Goal: Information Seeking & Learning: Check status

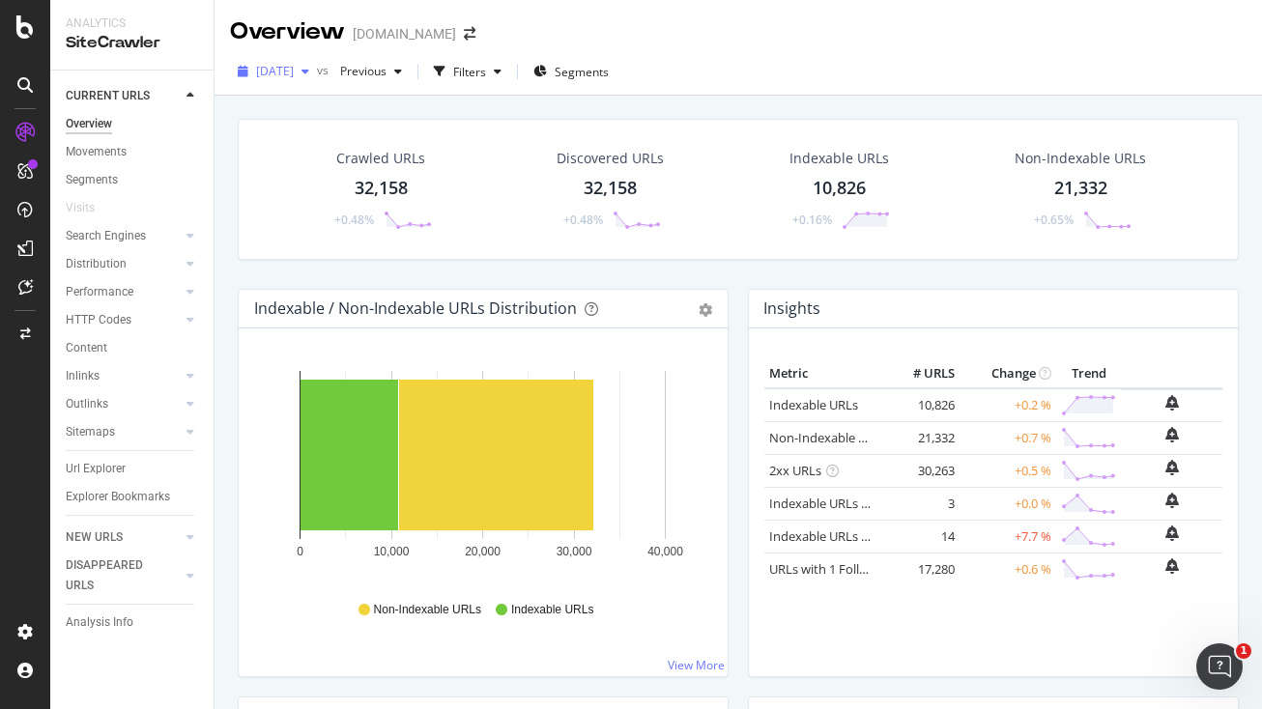
click at [294, 72] on span "[DATE]" at bounding box center [275, 71] width 38 height 16
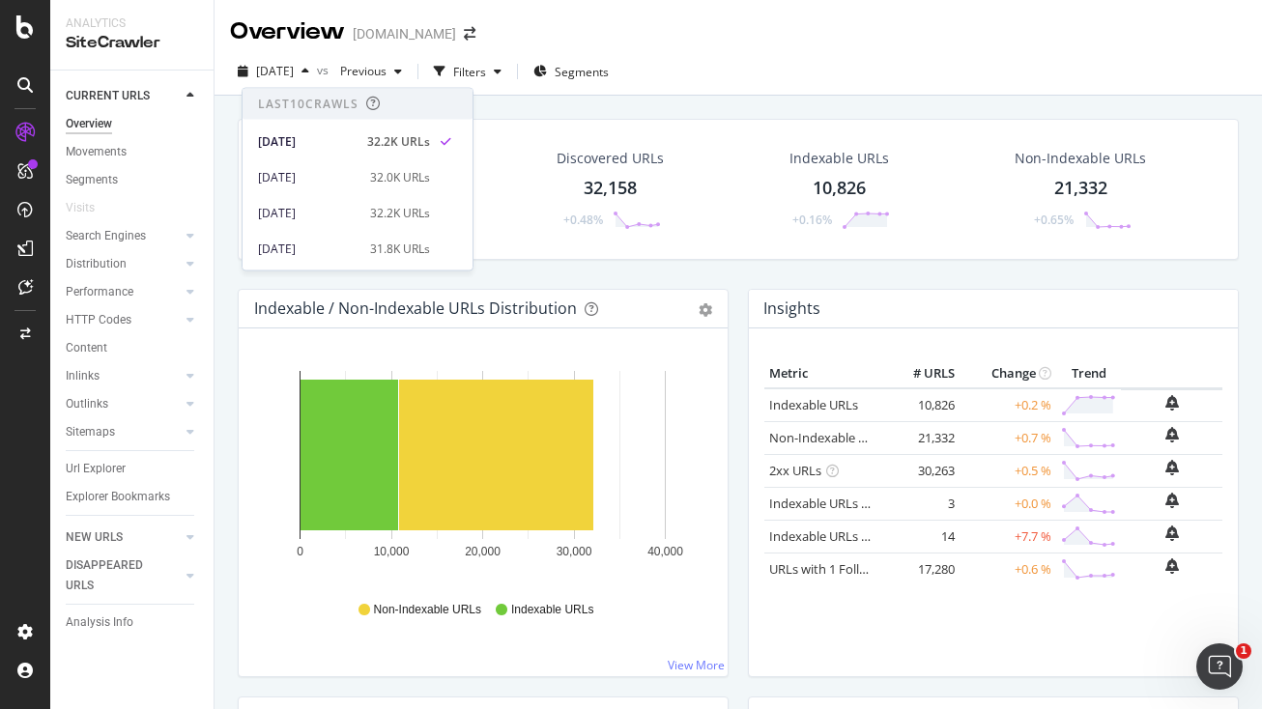
click at [815, 70] on div "[DATE] vs Previous Filters Segments" at bounding box center [738, 75] width 1047 height 39
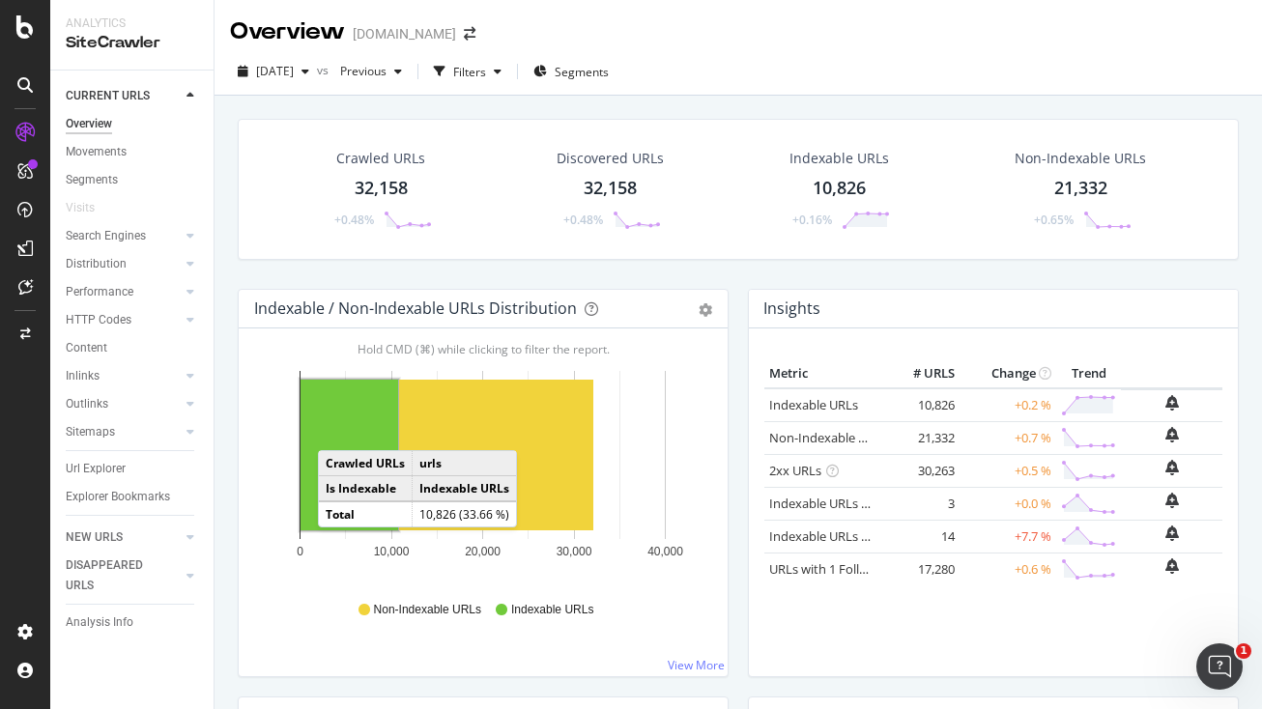
click at [340, 433] on rect "A chart." at bounding box center [350, 455] width 98 height 151
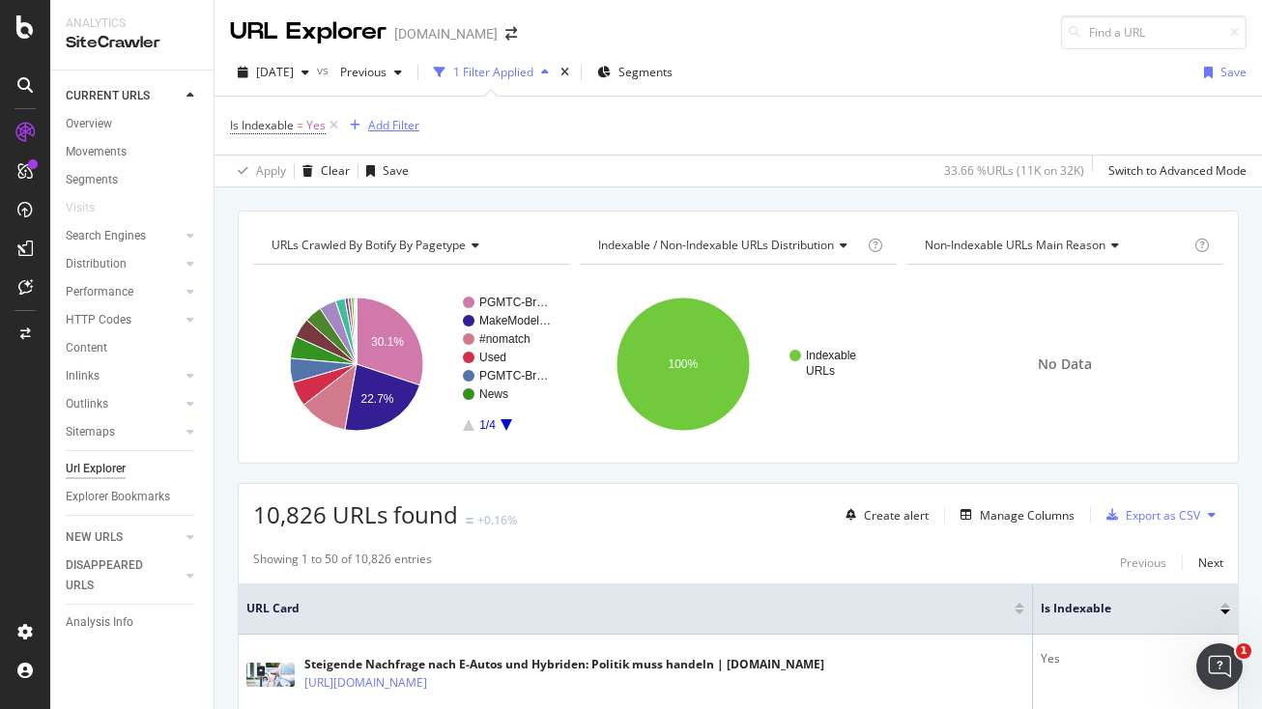
click at [387, 127] on div "Add Filter" at bounding box center [393, 125] width 51 height 16
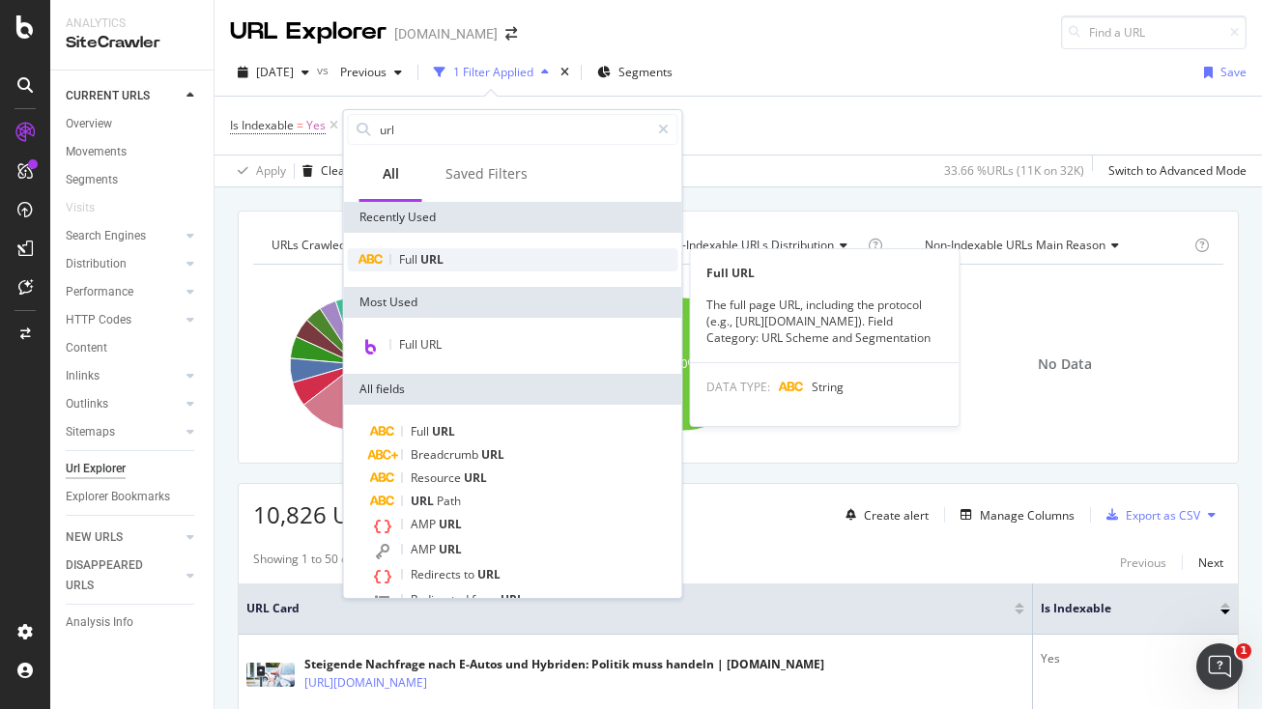
type input "url"
click at [445, 270] on div "Full URL" at bounding box center [513, 259] width 330 height 23
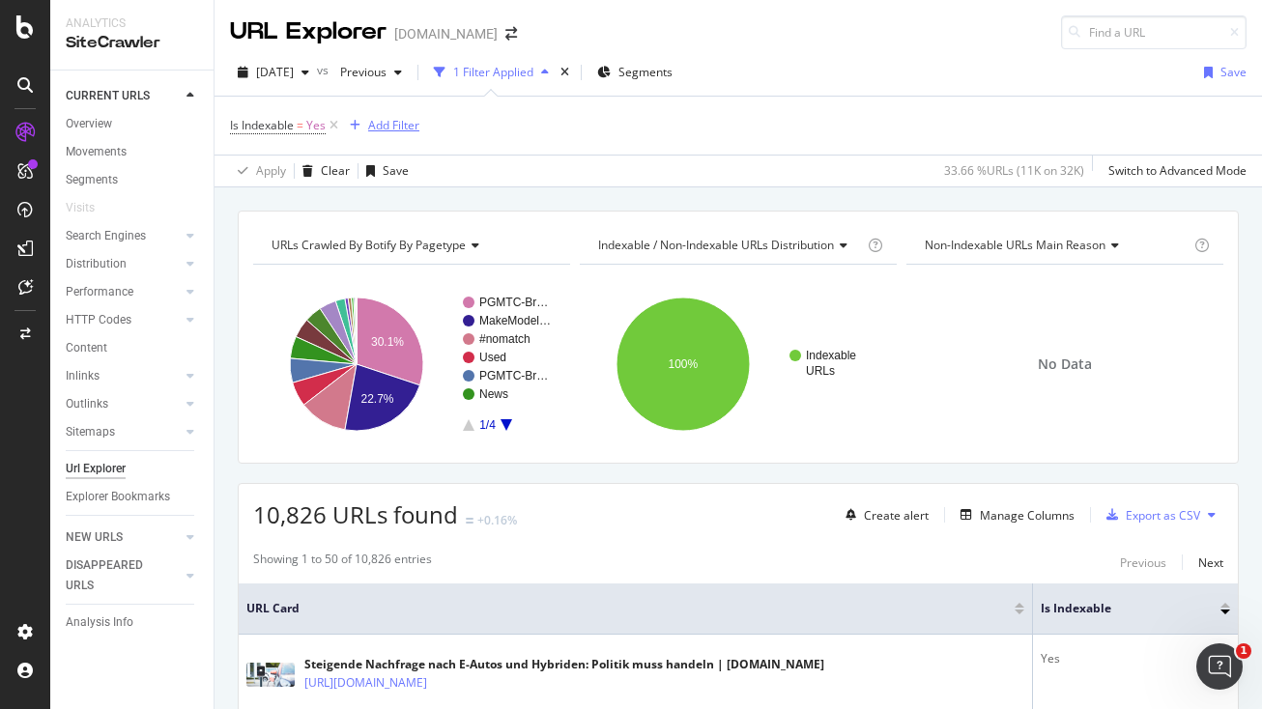
click at [393, 126] on div "Add Filter" at bounding box center [393, 125] width 51 height 16
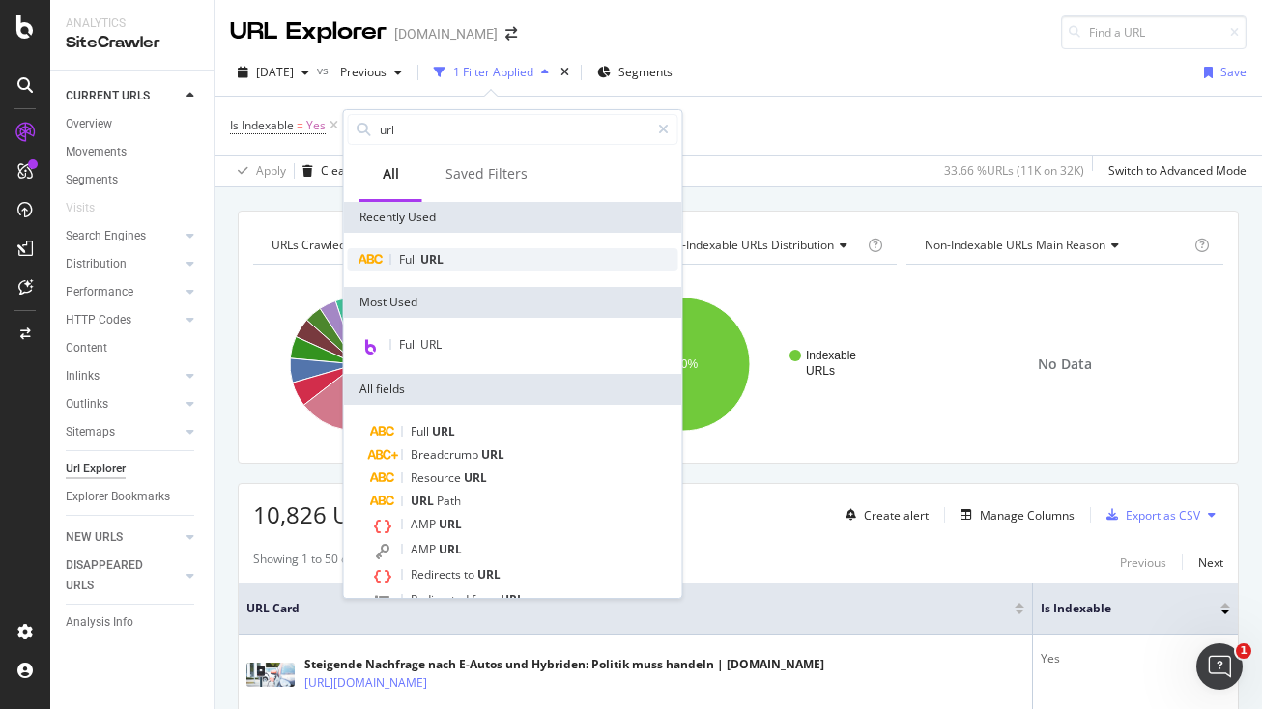
click at [419, 255] on span "Full" at bounding box center [409, 259] width 21 height 16
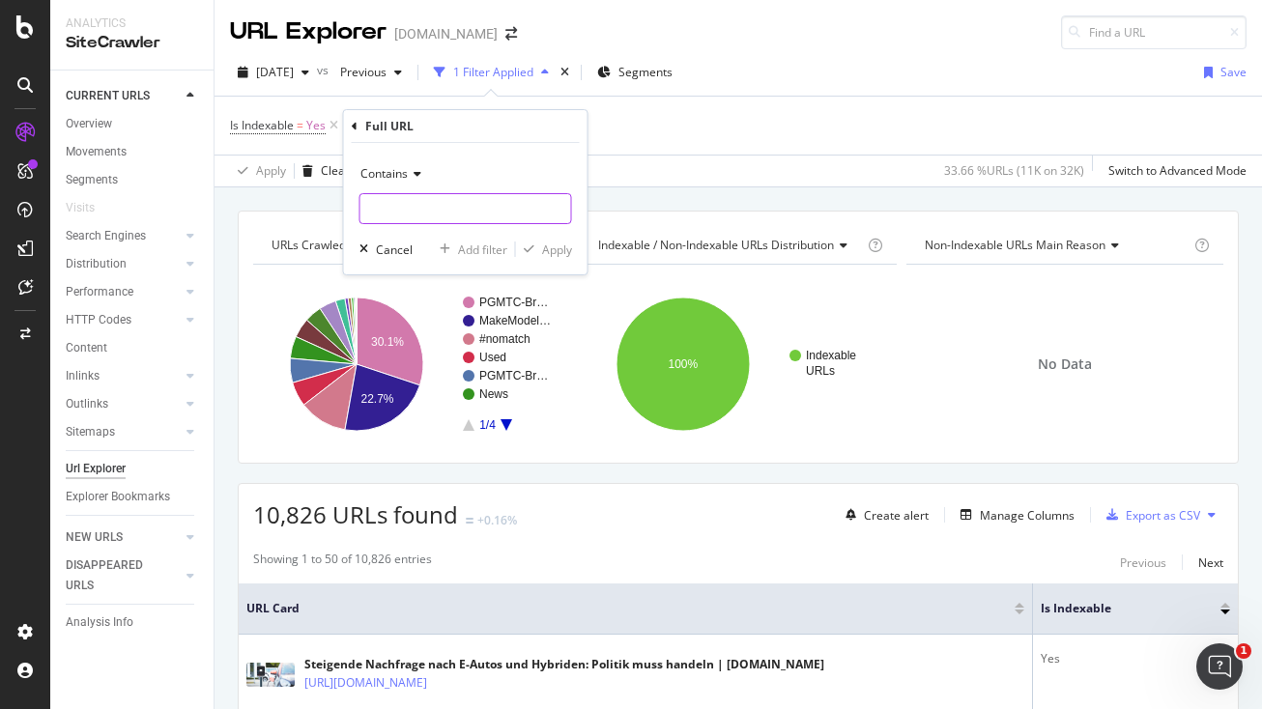
click at [441, 202] on input "text" at bounding box center [465, 208] width 211 height 31
paste input "volkswagen/golf"
click at [470, 203] on input "volkswagen/golf" at bounding box center [451, 208] width 183 height 31
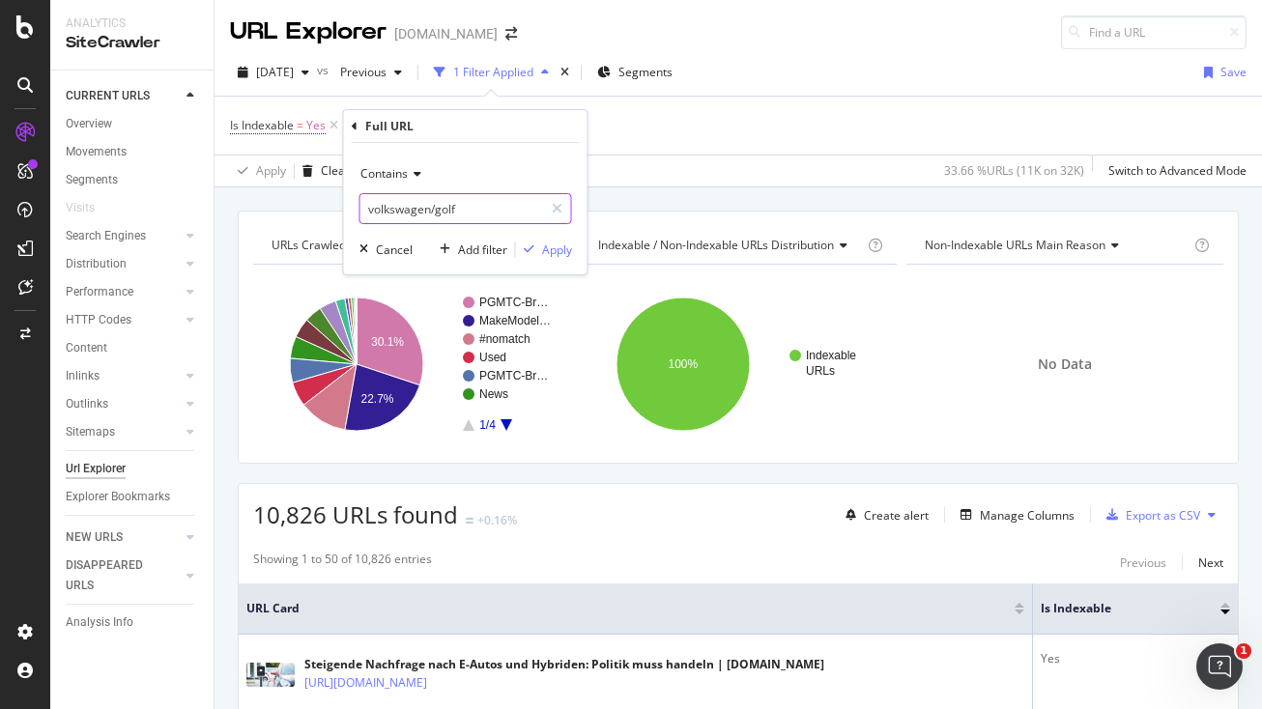
paste input "[URL][DOMAIN_NAME]"
type input "[URL][DOMAIN_NAME]"
click at [410, 172] on icon at bounding box center [415, 174] width 14 height 12
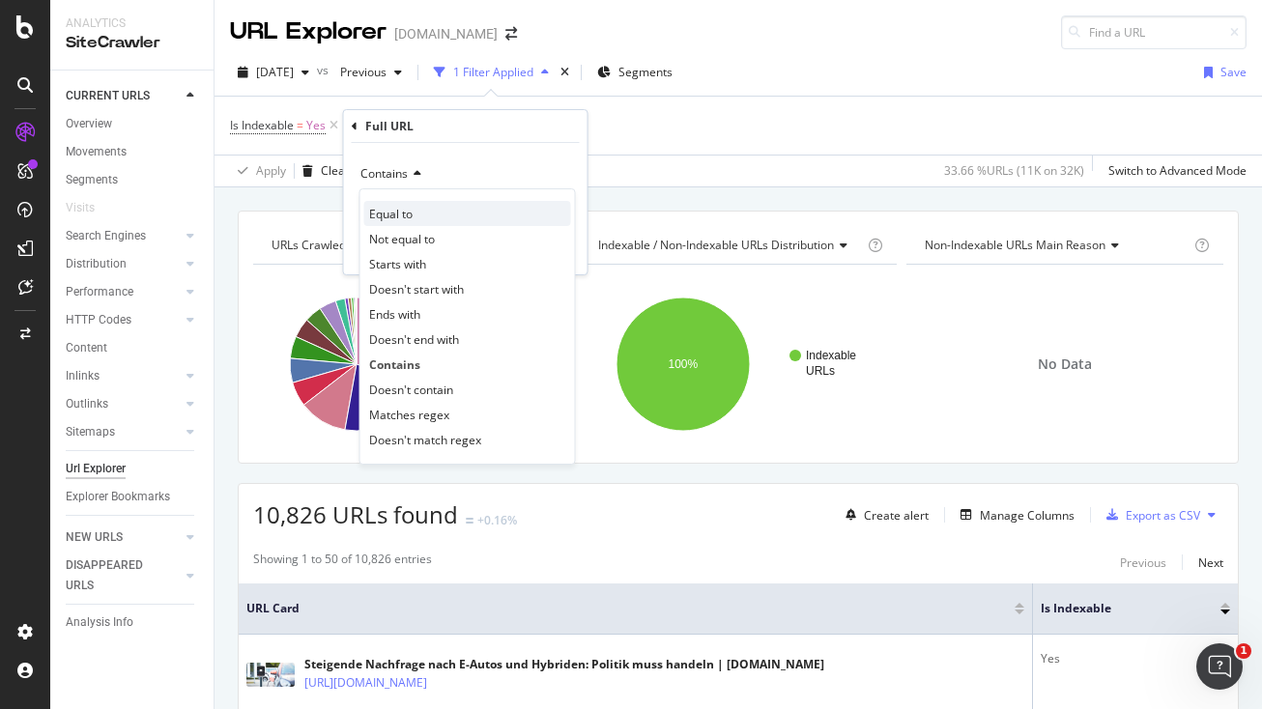
click at [426, 215] on div "Equal to" at bounding box center [467, 213] width 207 height 25
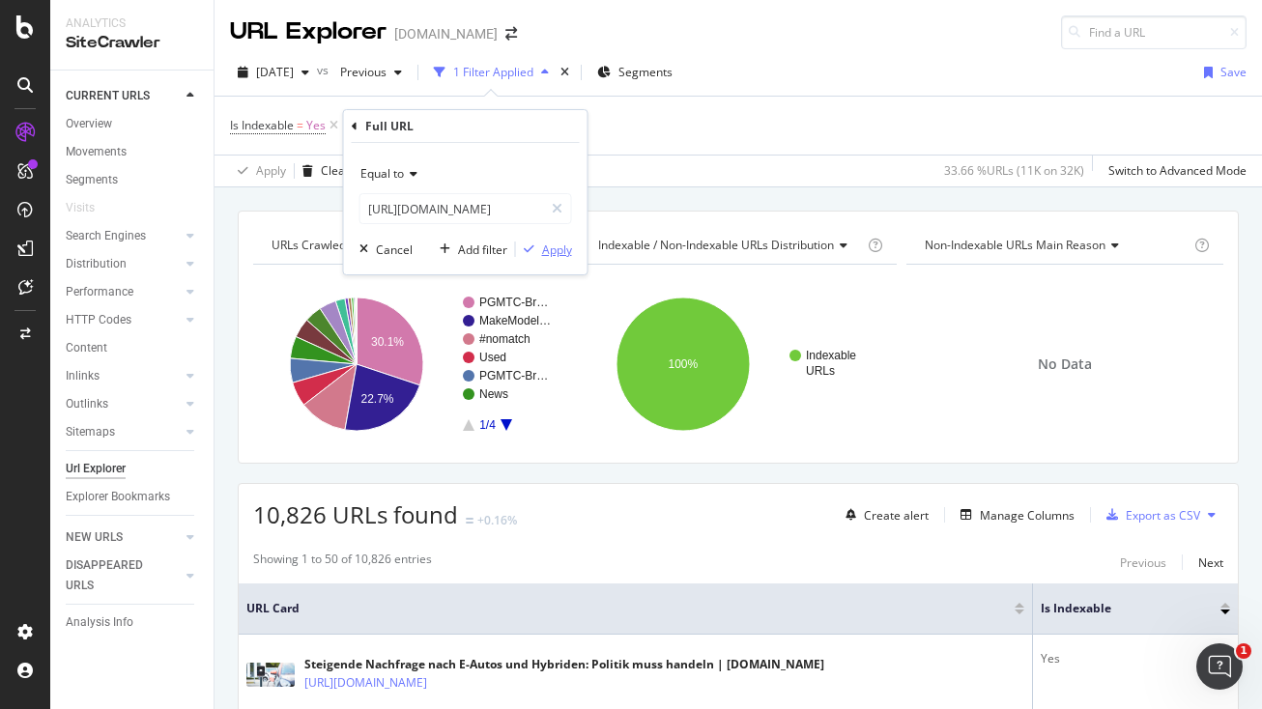
click at [559, 246] on div "Apply" at bounding box center [557, 250] width 30 height 16
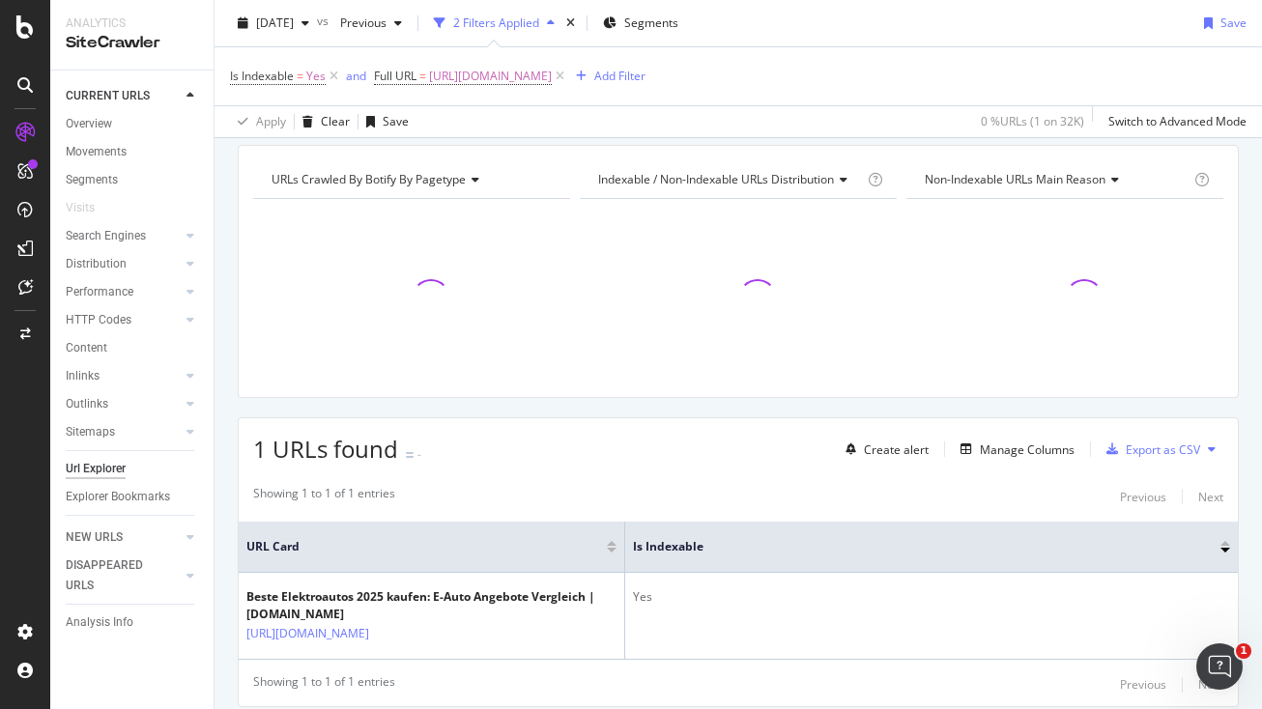
scroll to position [131, 0]
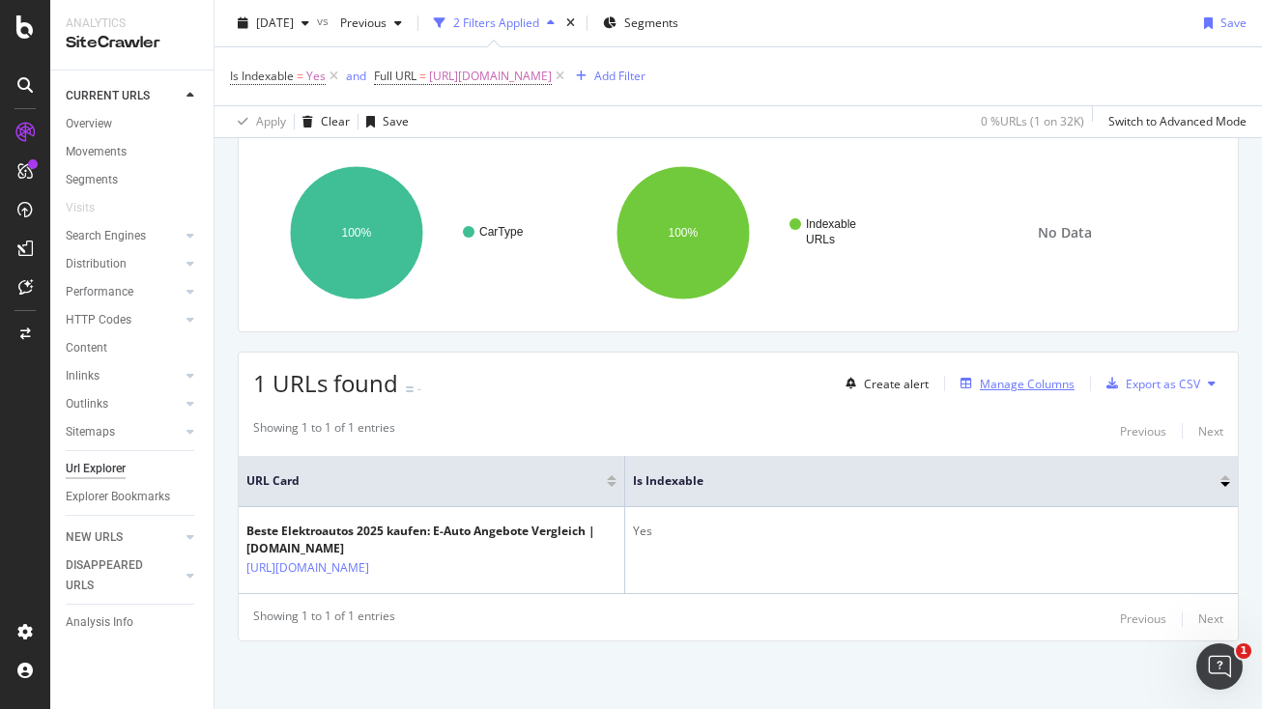
click at [1066, 382] on div "Manage Columns" at bounding box center [1027, 384] width 95 height 16
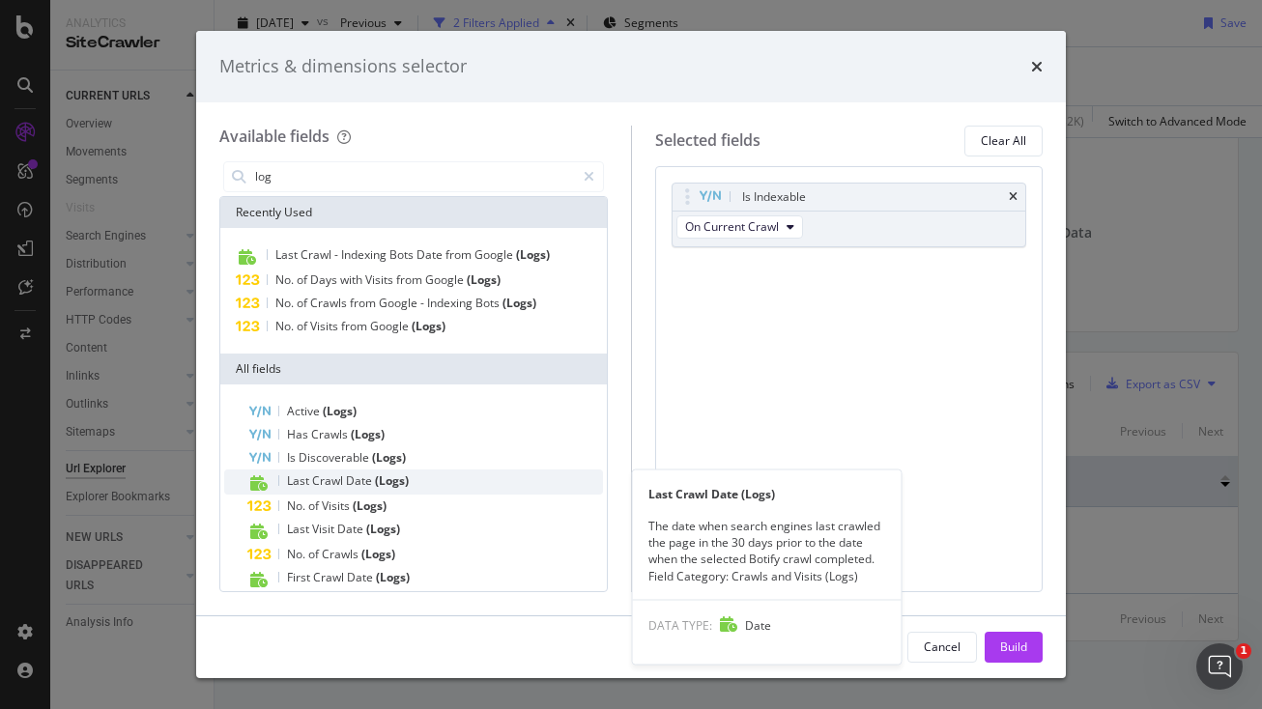
type input "log"
click at [417, 481] on div "Last Crawl Date (Logs)" at bounding box center [425, 482] width 356 height 25
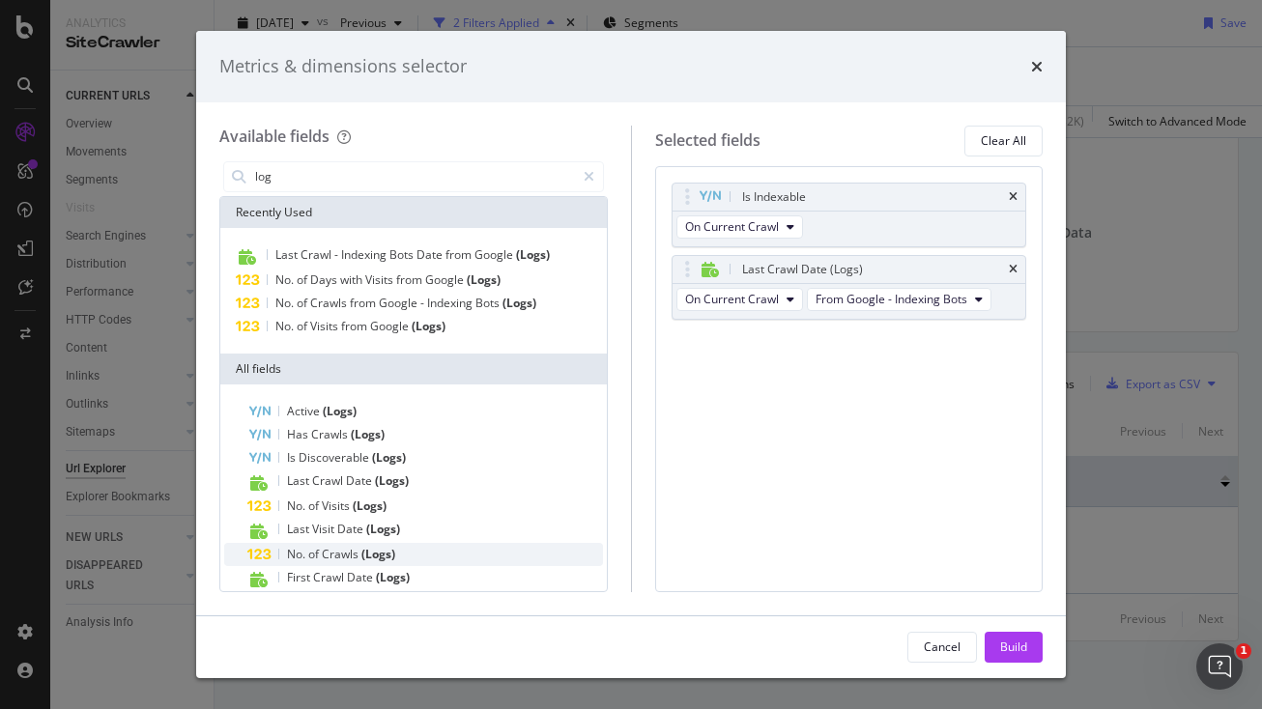
click at [422, 550] on div "No. of Crawls (Logs)" at bounding box center [425, 554] width 356 height 23
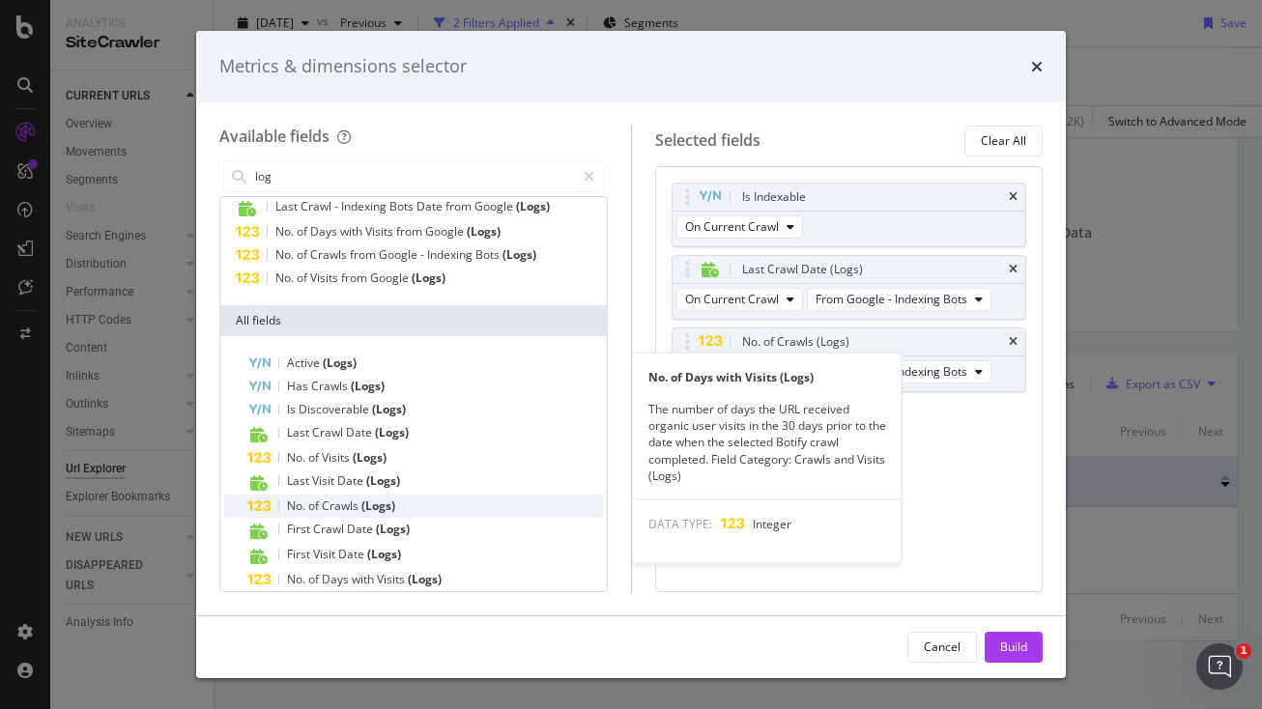
scroll to position [87, 0]
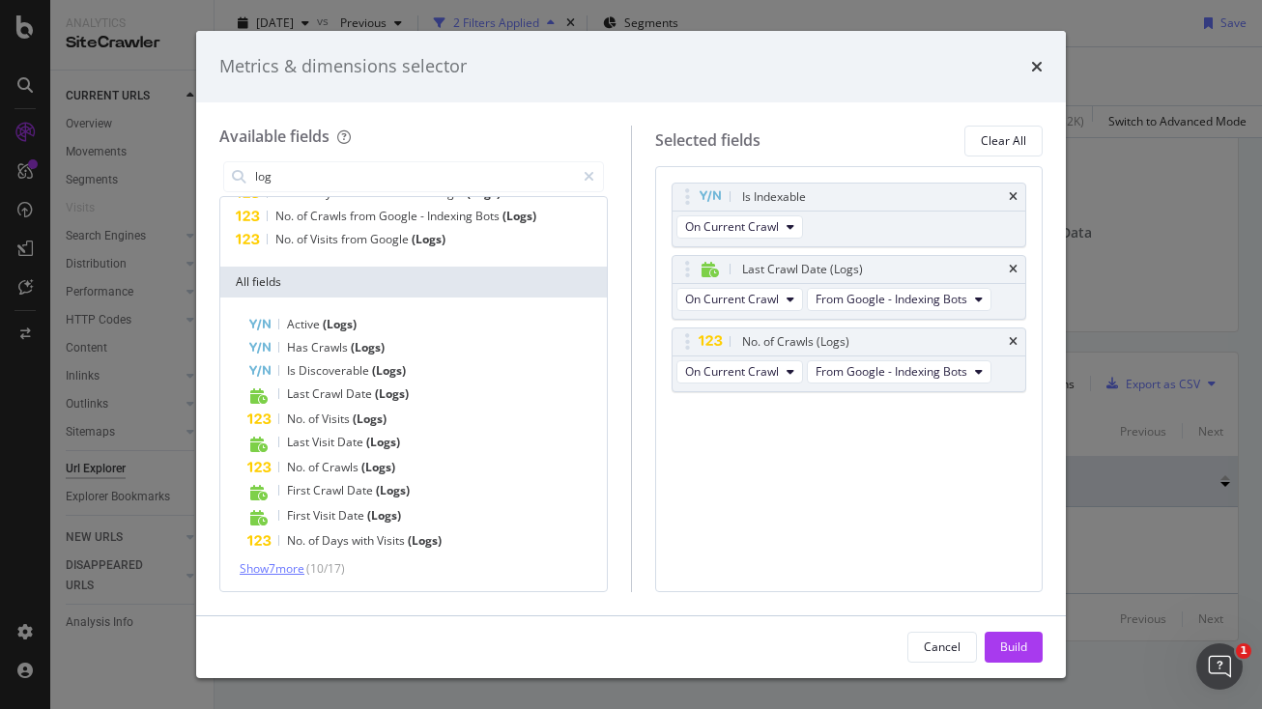
click at [275, 561] on span "Show 7 more" at bounding box center [272, 568] width 65 height 16
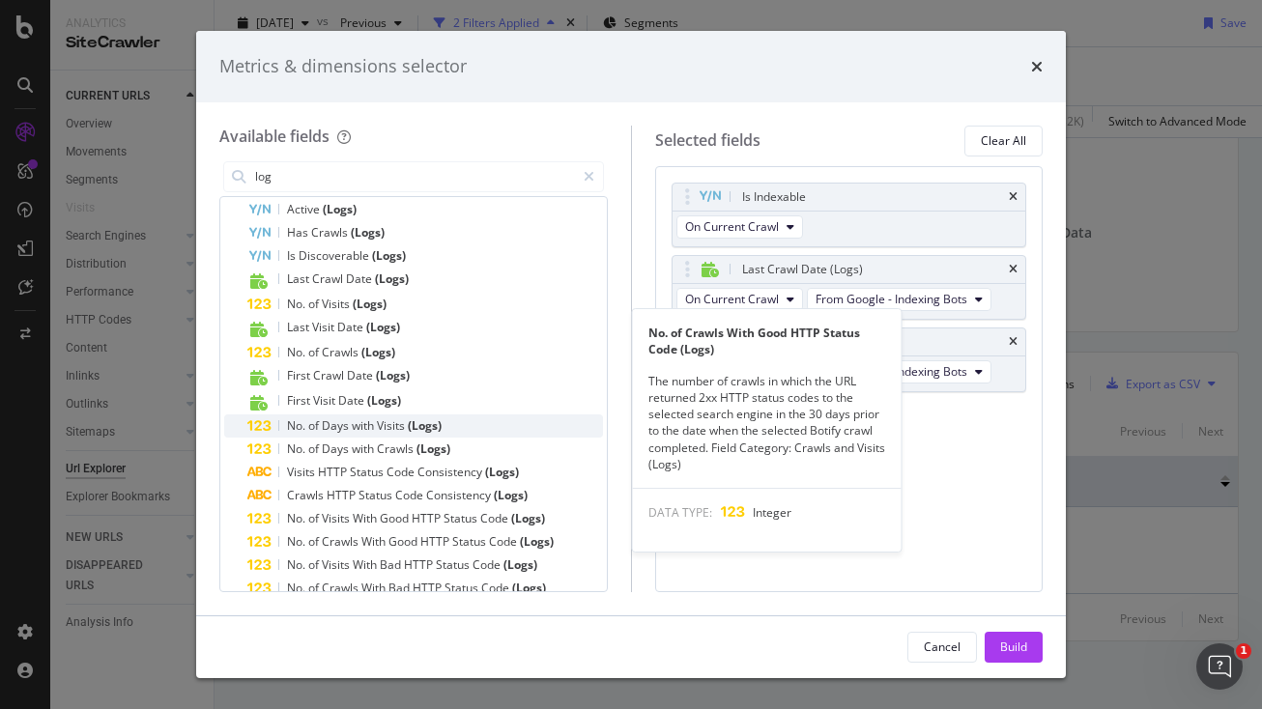
scroll to position [225, 0]
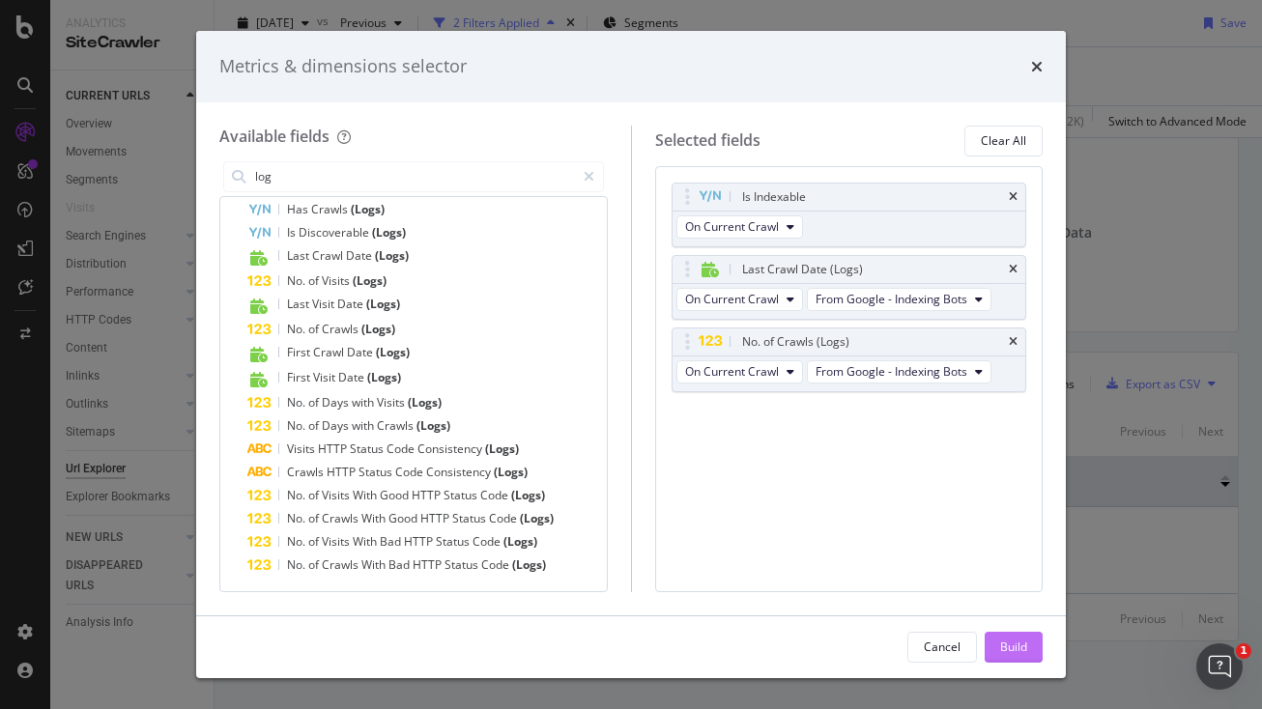
click at [1013, 645] on div "Build" at bounding box center [1013, 647] width 27 height 16
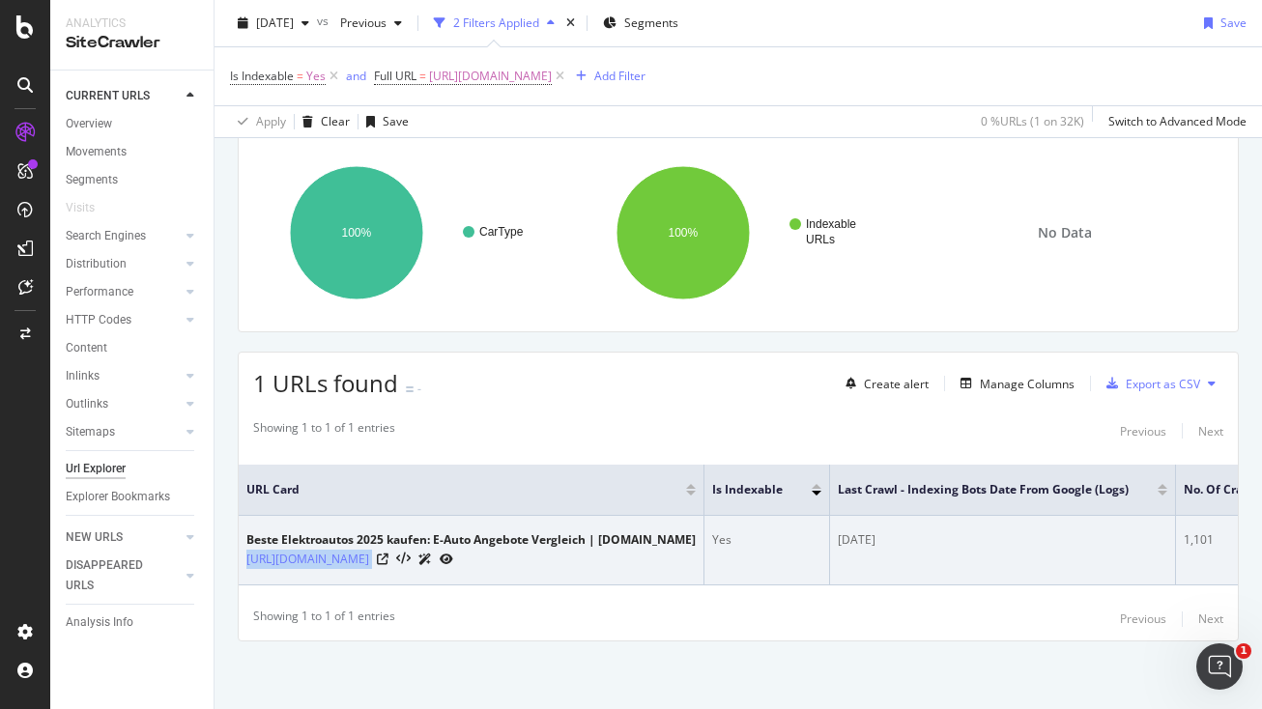
drag, startPoint x: 572, startPoint y: 556, endPoint x: 242, endPoint y: 563, distance: 330.6
click at [242, 563] on td "Beste Elektroautos 2025 kaufen: E-Auto Angebote Vergleich | [DOMAIN_NAME] [URL]…" at bounding box center [472, 551] width 466 height 70
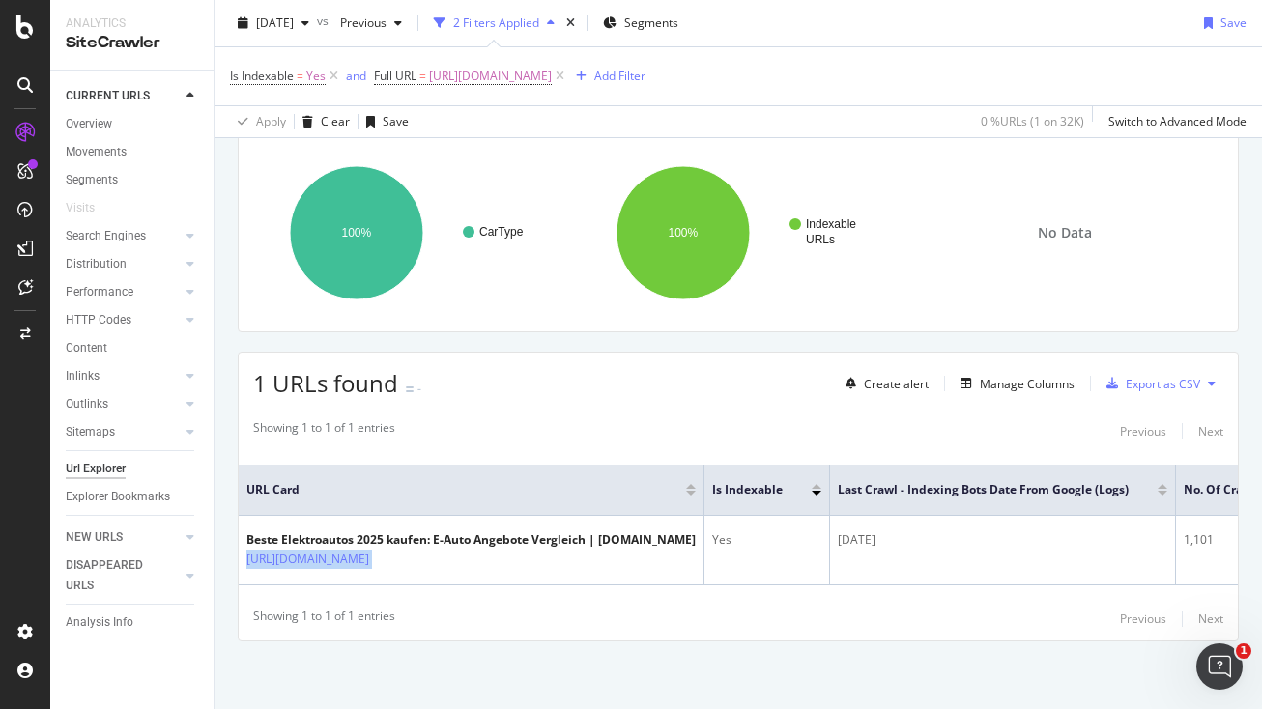
copy div "[URL][DOMAIN_NAME]"
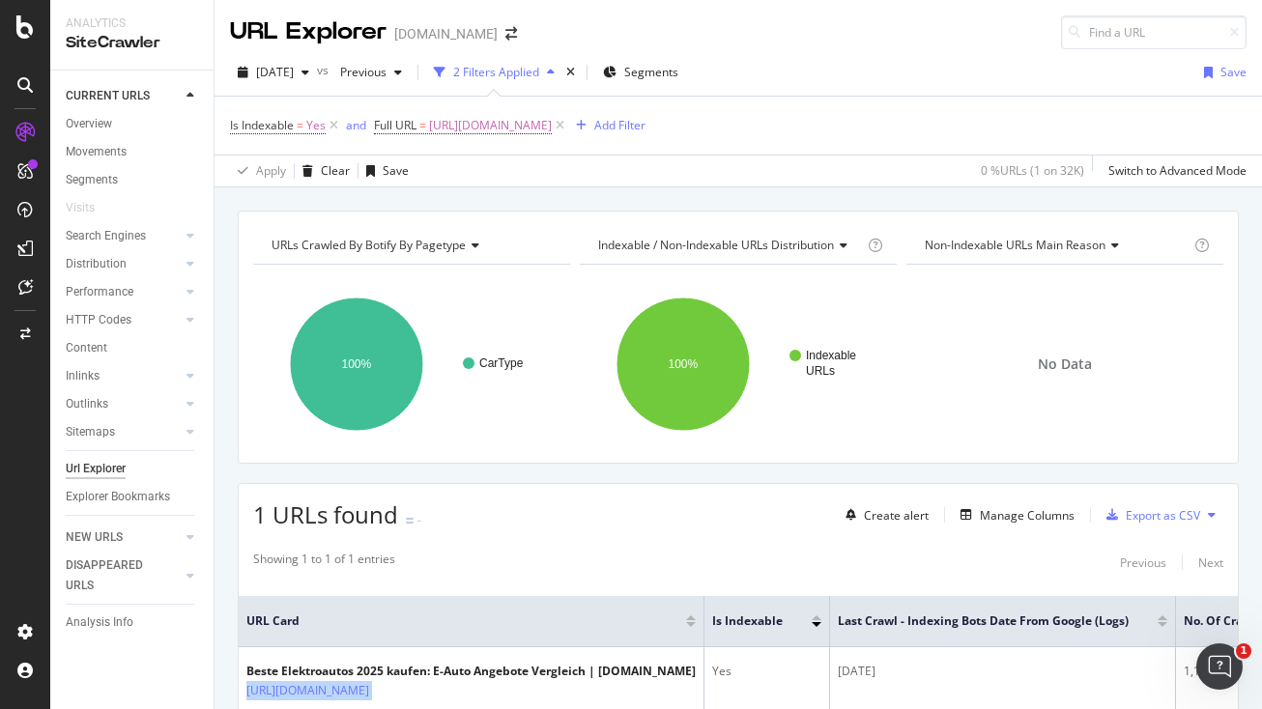
scroll to position [22, 0]
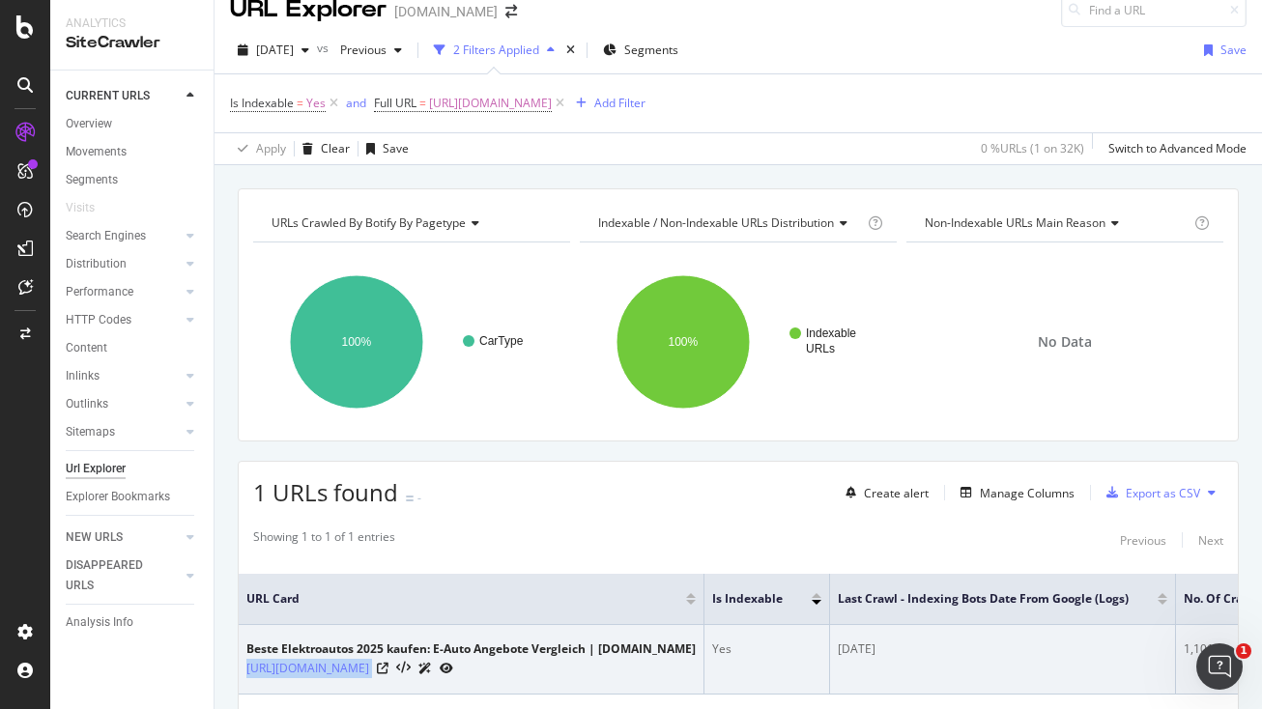
click at [576, 672] on div "[URL][DOMAIN_NAME]" at bounding box center [470, 668] width 449 height 20
drag, startPoint x: 548, startPoint y: 670, endPoint x: 409, endPoint y: 695, distance: 141.4
click at [379, 673] on div "[URL][DOMAIN_NAME]" at bounding box center [470, 668] width 449 height 20
copy div "elektroauto"
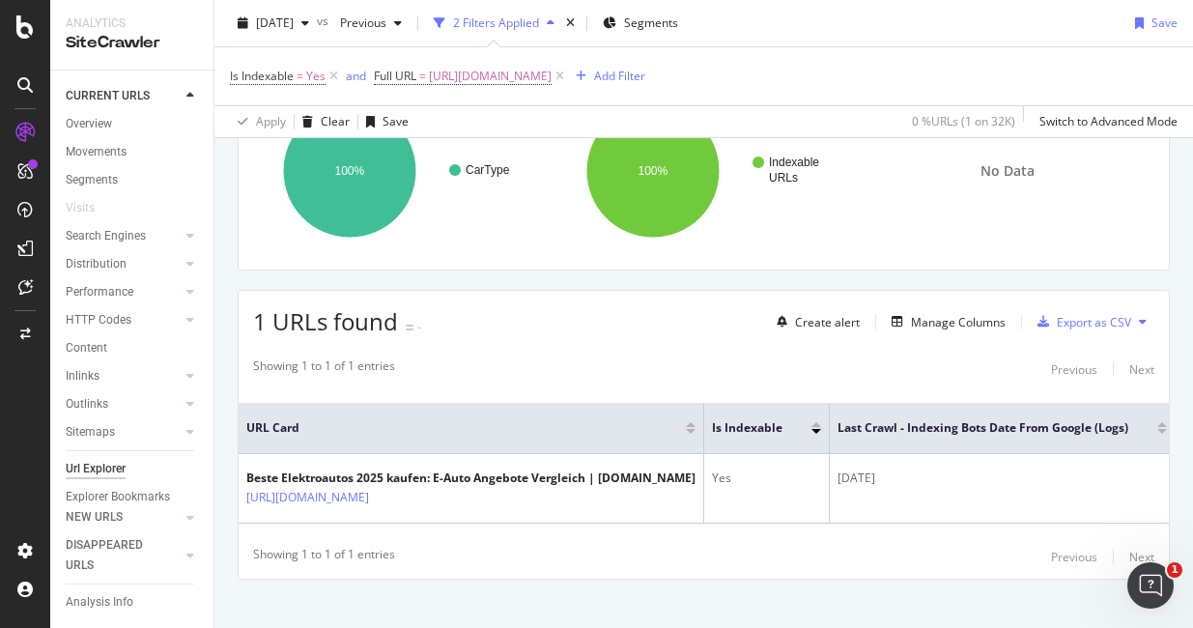
scroll to position [213, 0]
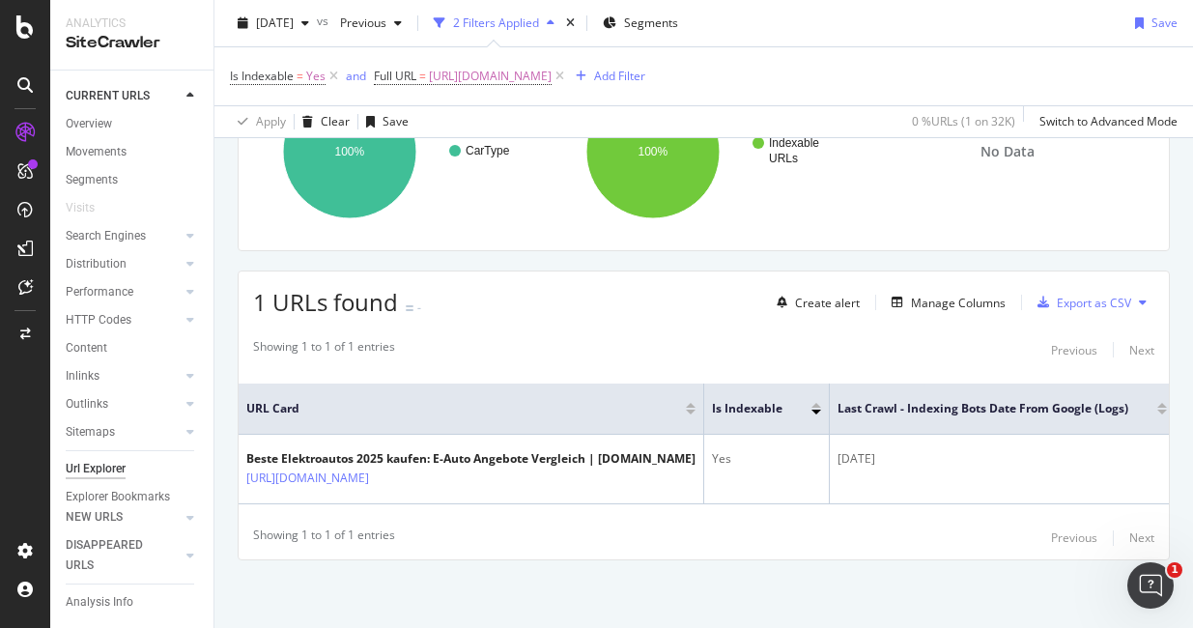
click at [881, 517] on div "Showing 1 to 1 of 1 entries Previous Next URL Card Is Indexable Last Crawl - In…" at bounding box center [704, 444] width 931 height 231
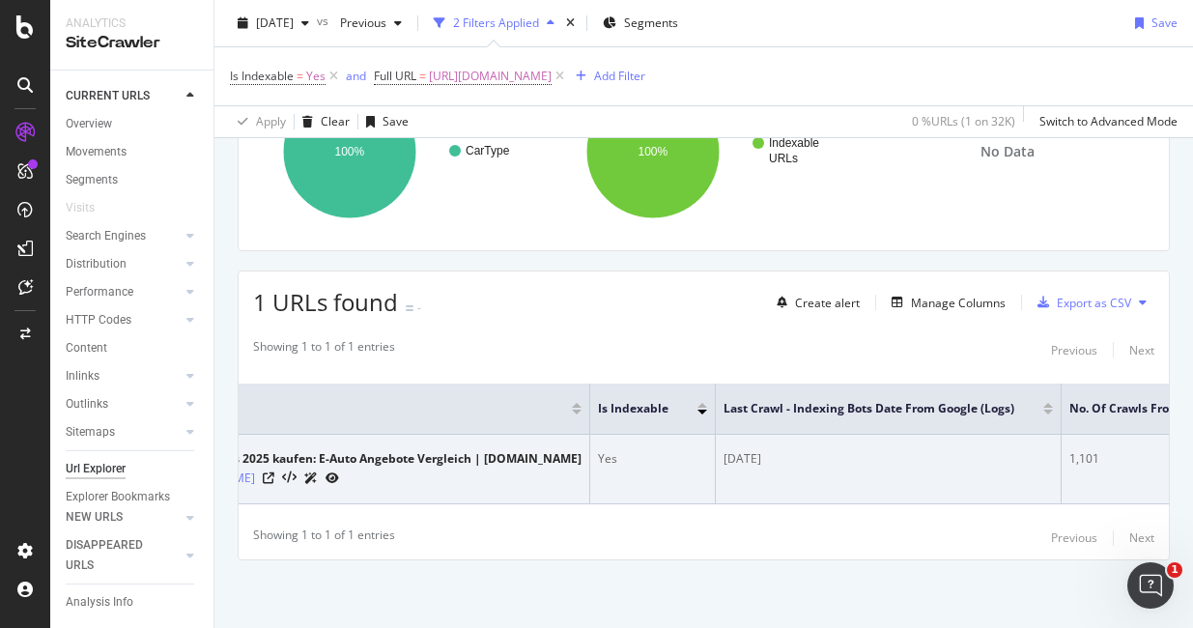
scroll to position [0, 309]
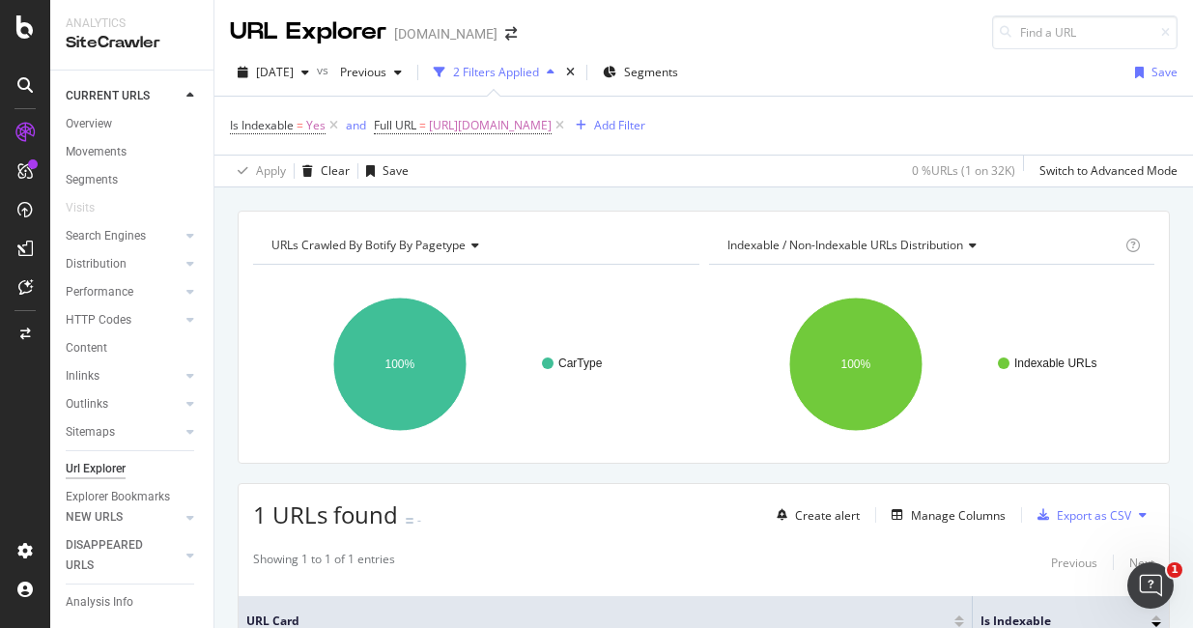
scroll to position [213, 0]
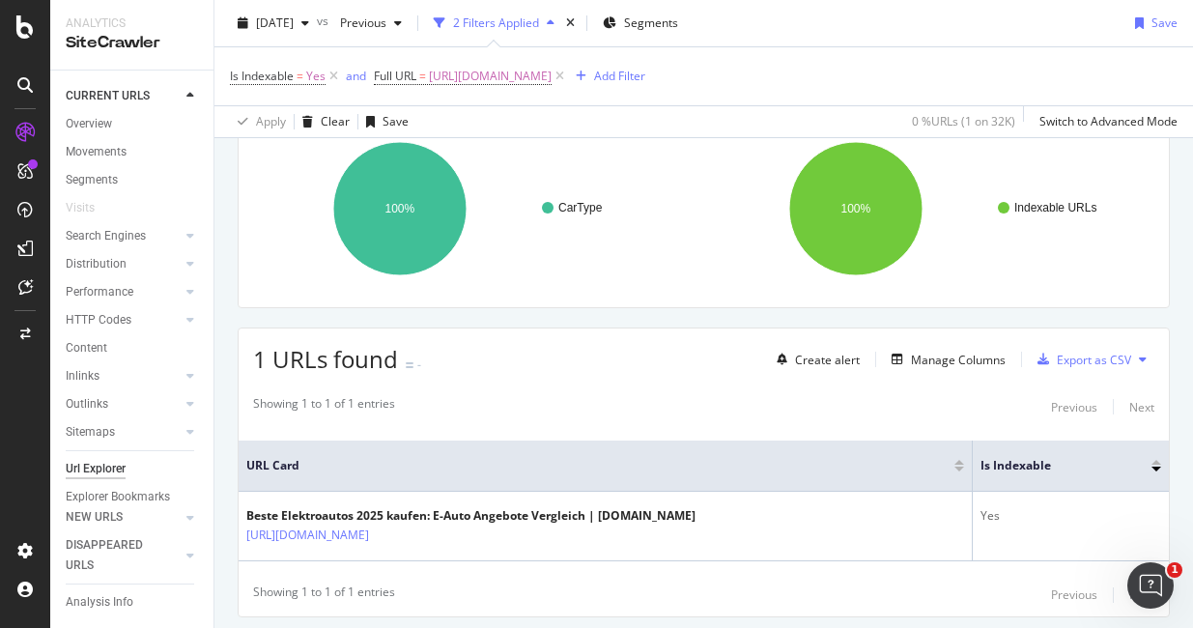
scroll to position [213, 0]
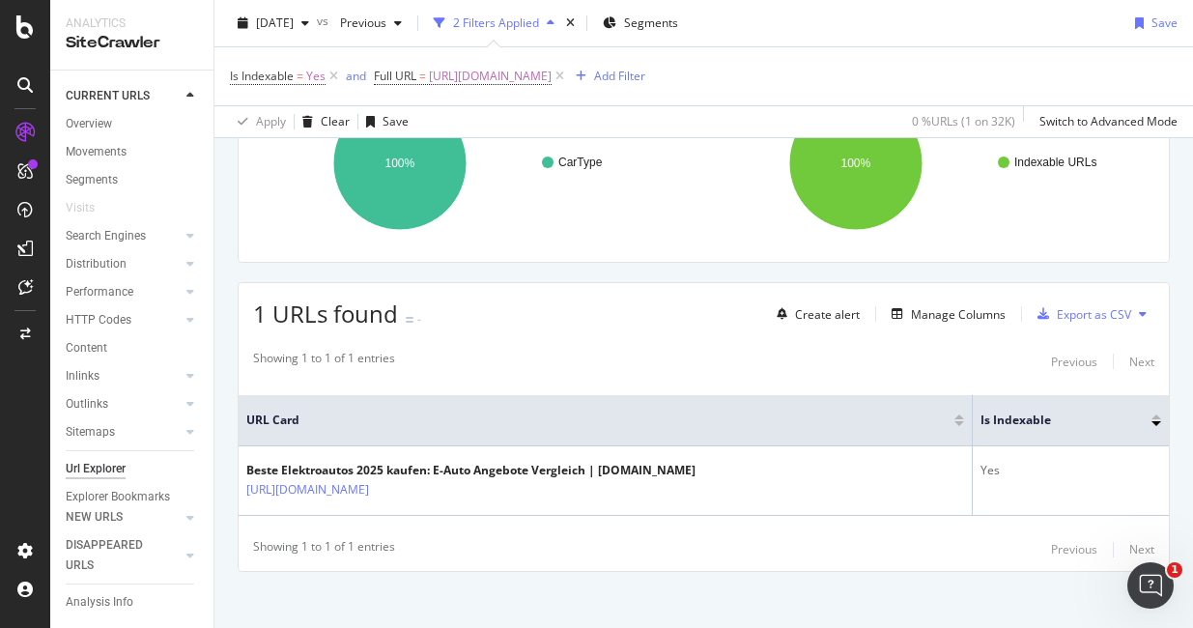
scroll to position [213, 0]
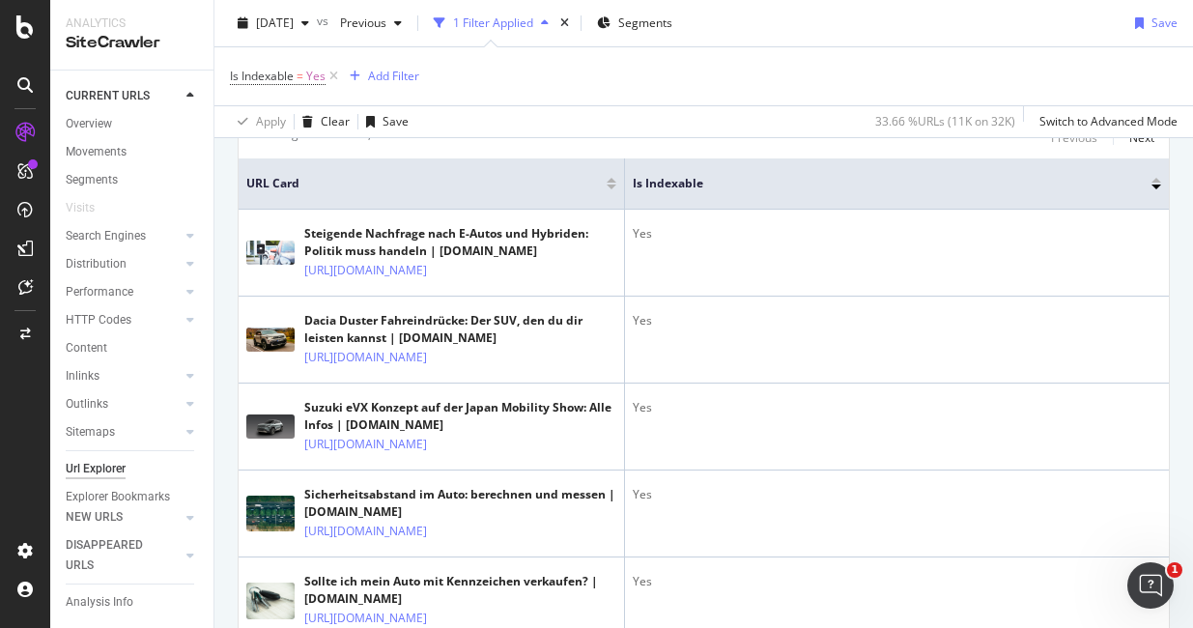
scroll to position [422, 0]
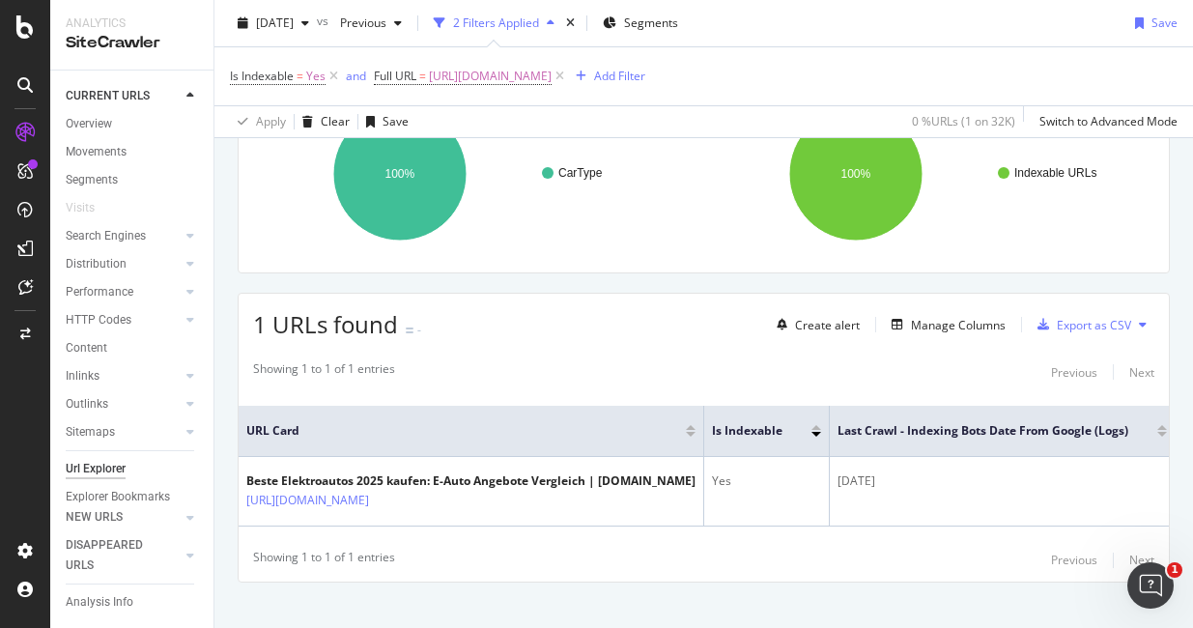
scroll to position [213, 0]
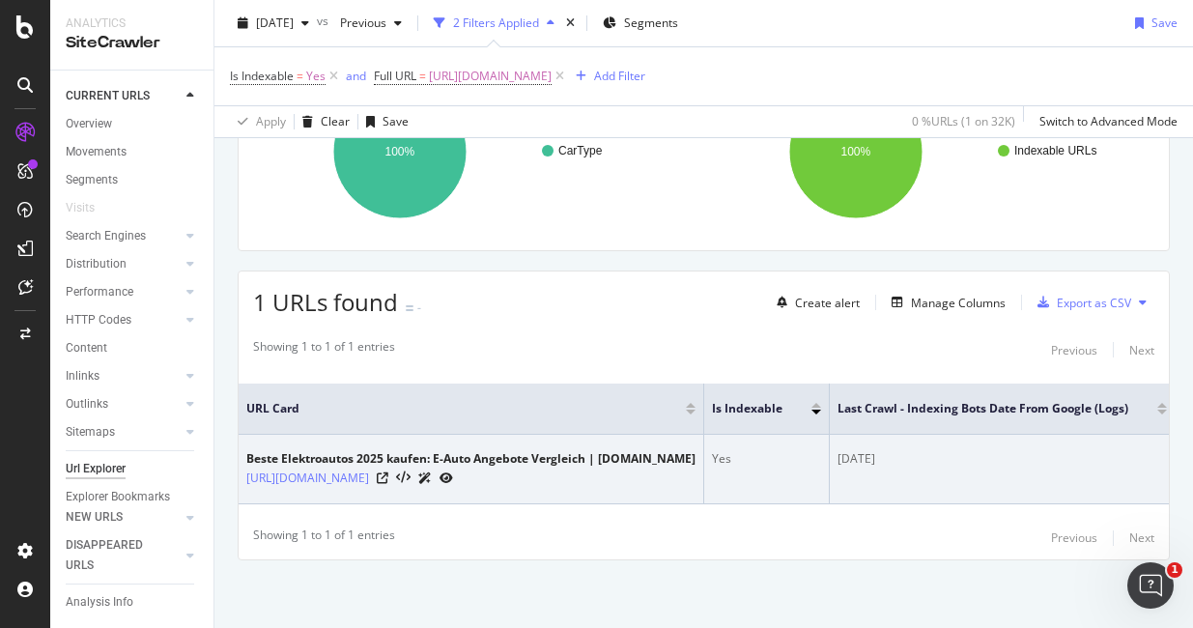
drag, startPoint x: 872, startPoint y: 452, endPoint x: 785, endPoint y: 455, distance: 87.0
click at [785, 455] on tr "Beste Elektroautos 2025 kaufen: E-Auto Angebote Vergleich | [DOMAIN_NAME] [URL]…" at bounding box center [874, 470] width 1271 height 70
click at [934, 457] on div "[DATE]" at bounding box center [1003, 458] width 330 height 17
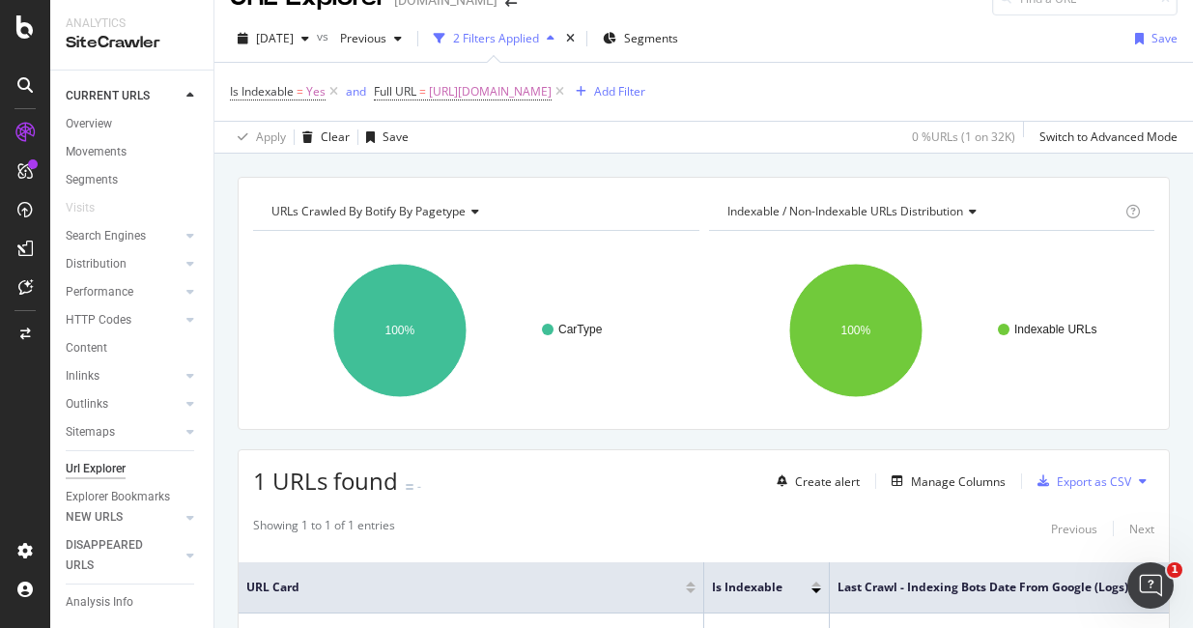
scroll to position [0, 0]
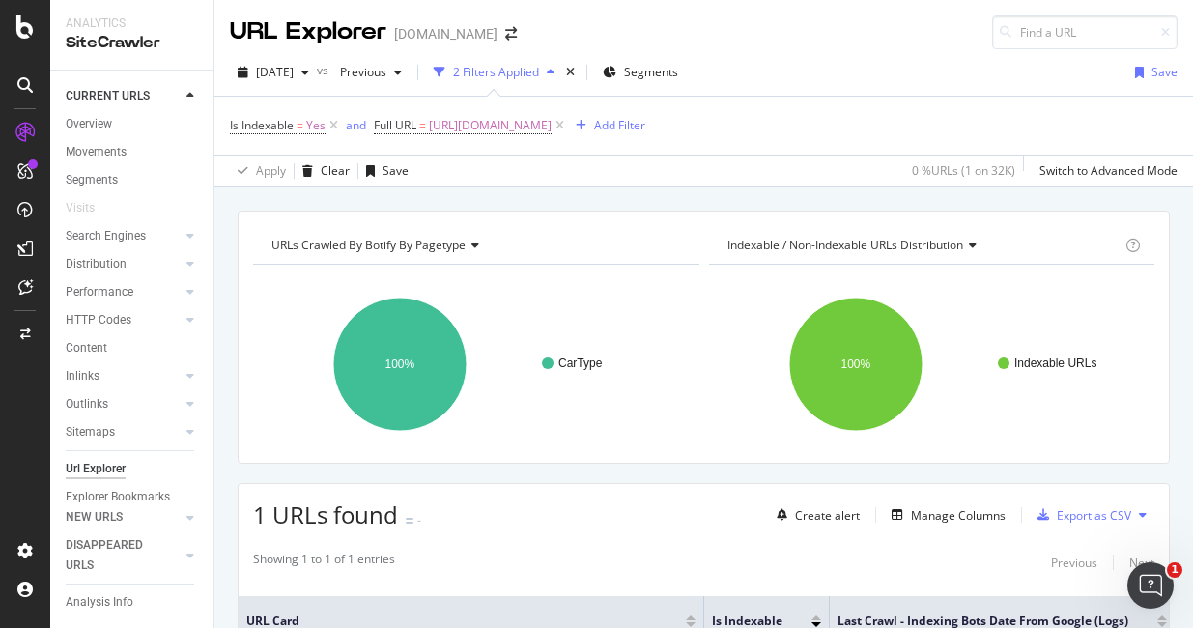
click at [772, 97] on div "Is Indexable = Yes and Full URL = [URL][DOMAIN_NAME] Add Filter" at bounding box center [704, 126] width 948 height 58
